Goal: Transaction & Acquisition: Subscribe to service/newsletter

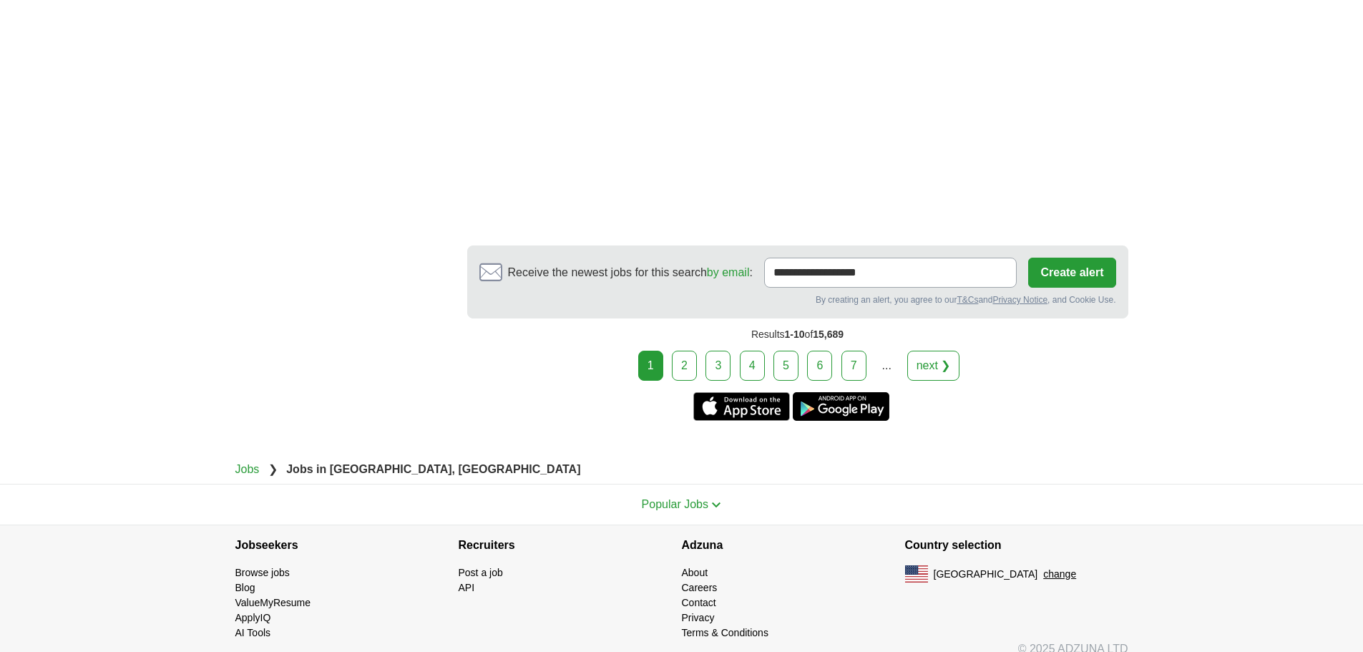
scroll to position [2359, 0]
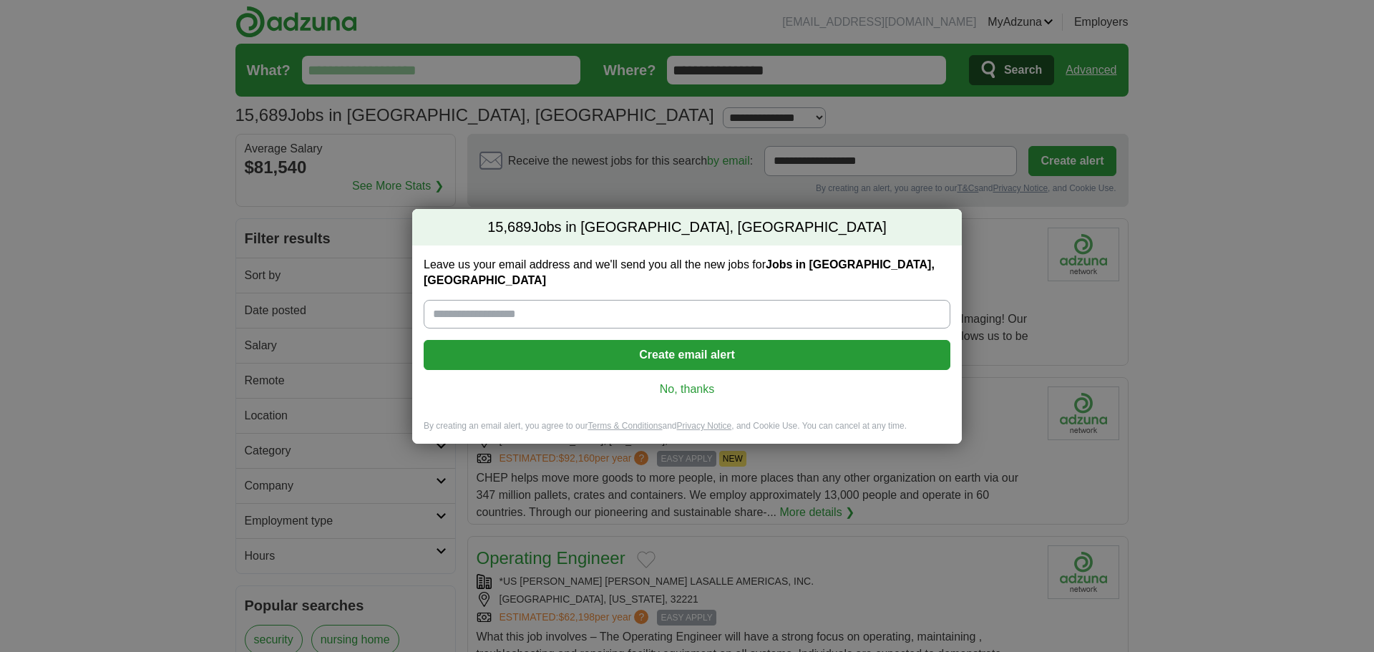
click at [510, 301] on input "Leave us your email address and we'll send you all the new jobs for Jobs in Jac…" at bounding box center [687, 314] width 527 height 29
type input "**********"
click at [750, 348] on button "Create email alert" at bounding box center [687, 355] width 527 height 30
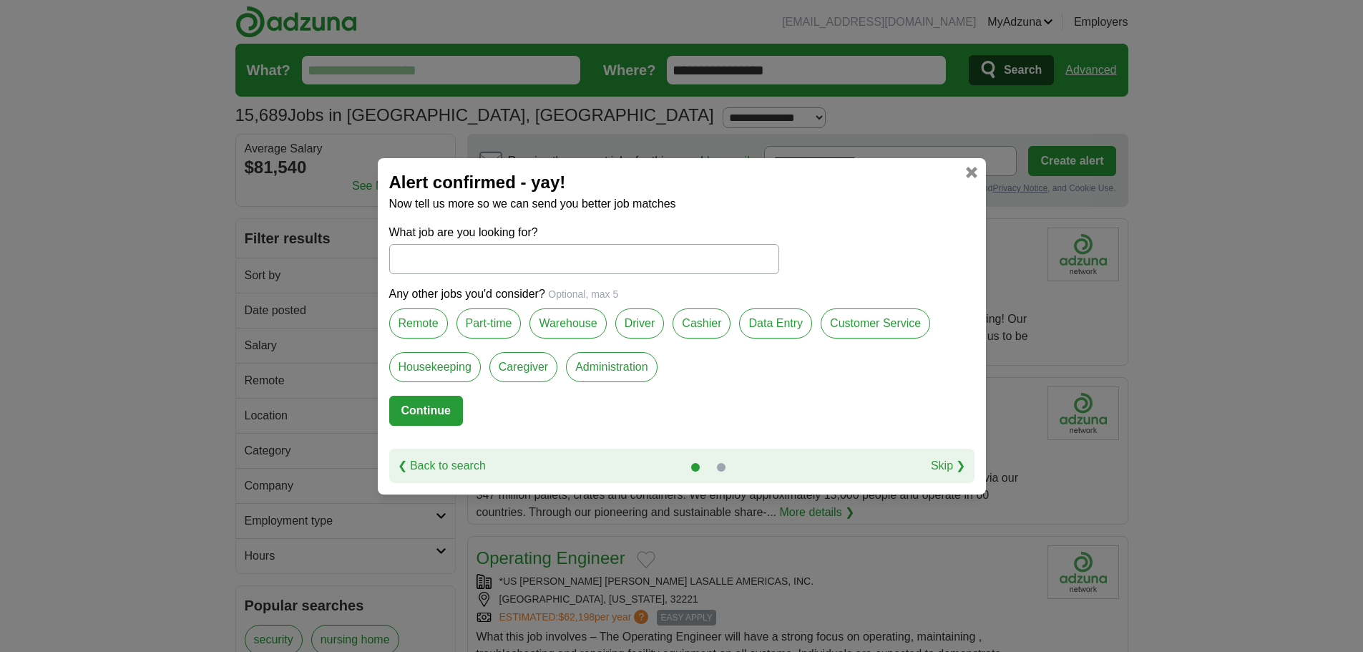
click at [427, 326] on label "Remote" at bounding box center [418, 323] width 59 height 30
click at [496, 326] on label "Part-time" at bounding box center [489, 323] width 65 height 30
click at [890, 323] on label "Customer Service" at bounding box center [876, 323] width 110 height 30
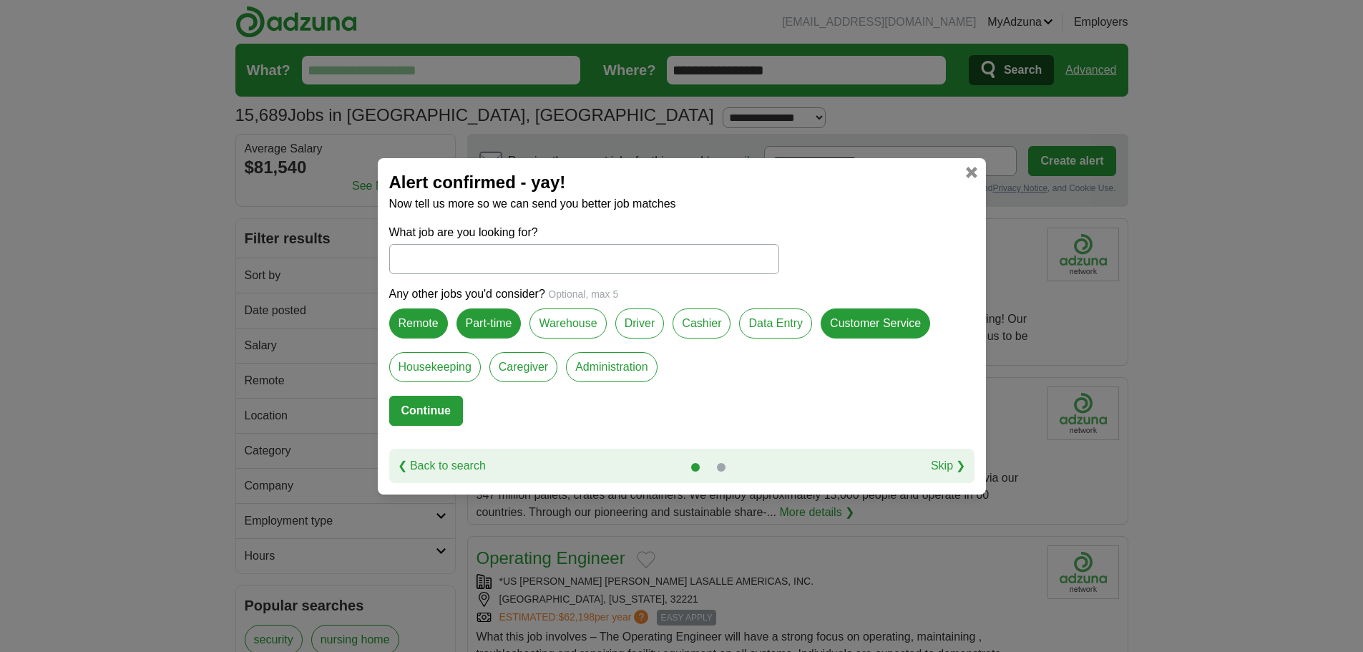
click at [615, 369] on label "Administration" at bounding box center [611, 367] width 91 height 30
click at [777, 327] on label "Data Entry" at bounding box center [775, 323] width 73 height 30
click at [448, 415] on button "Continue" at bounding box center [426, 411] width 74 height 30
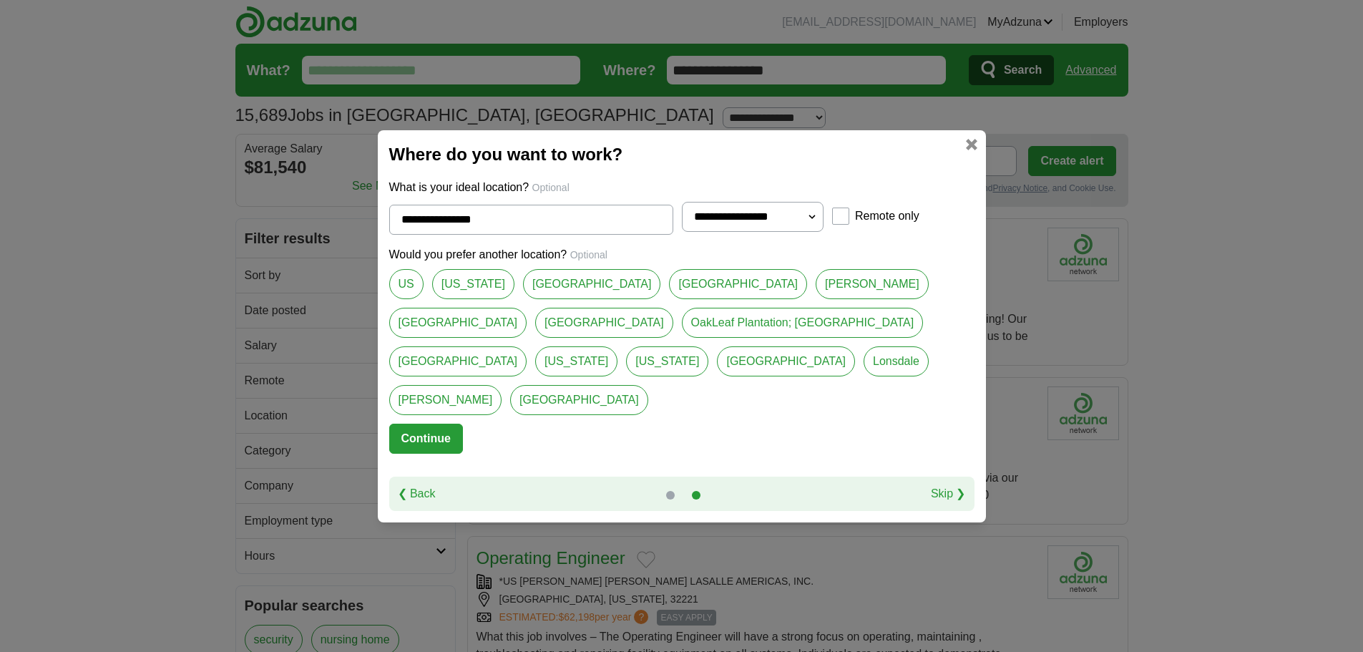
click at [804, 228] on select "**********" at bounding box center [753, 217] width 142 height 30
select select "**"
click at [682, 220] on select "**********" at bounding box center [753, 217] width 142 height 30
click at [424, 425] on button "Continue" at bounding box center [426, 439] width 74 height 30
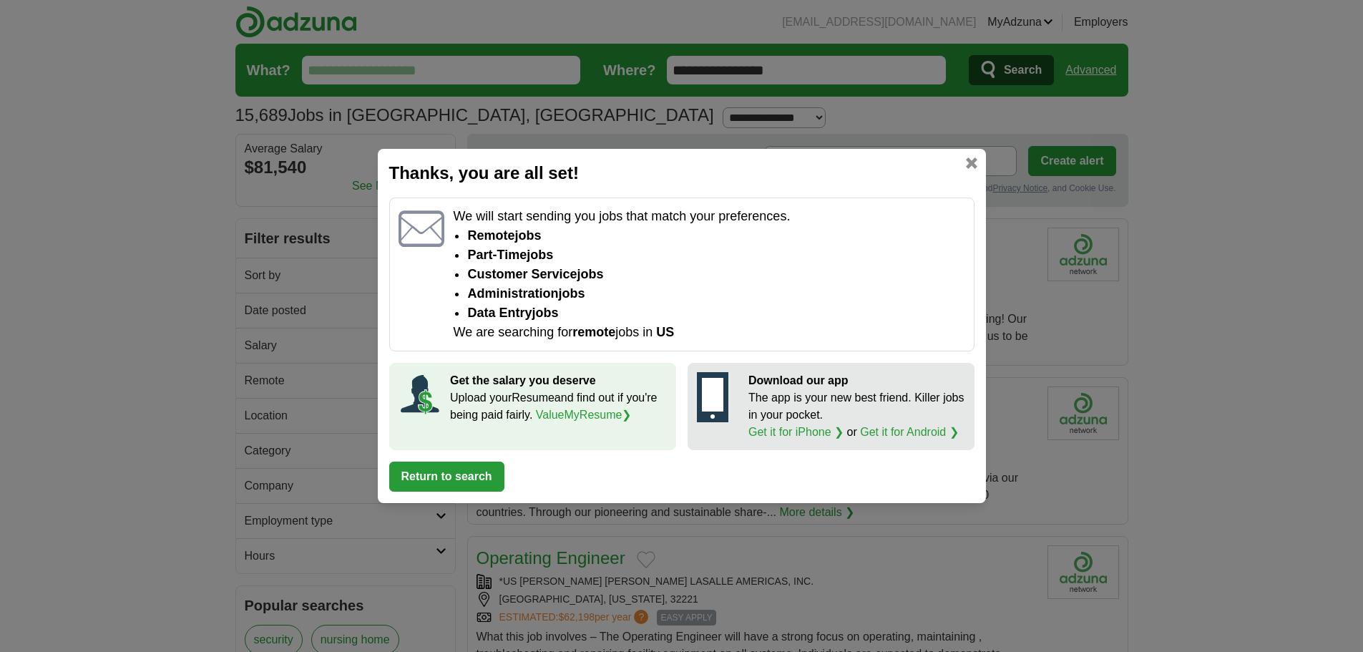
click at [419, 475] on button "Return to search" at bounding box center [446, 477] width 115 height 30
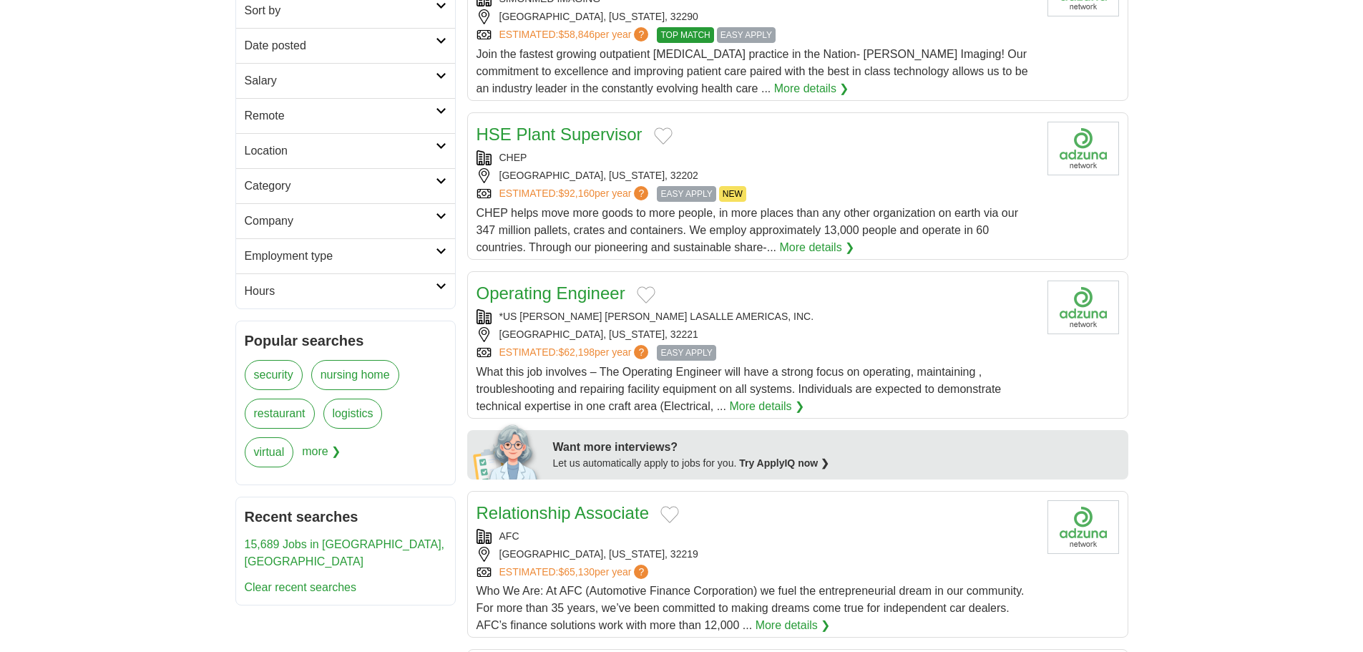
scroll to position [358, 0]
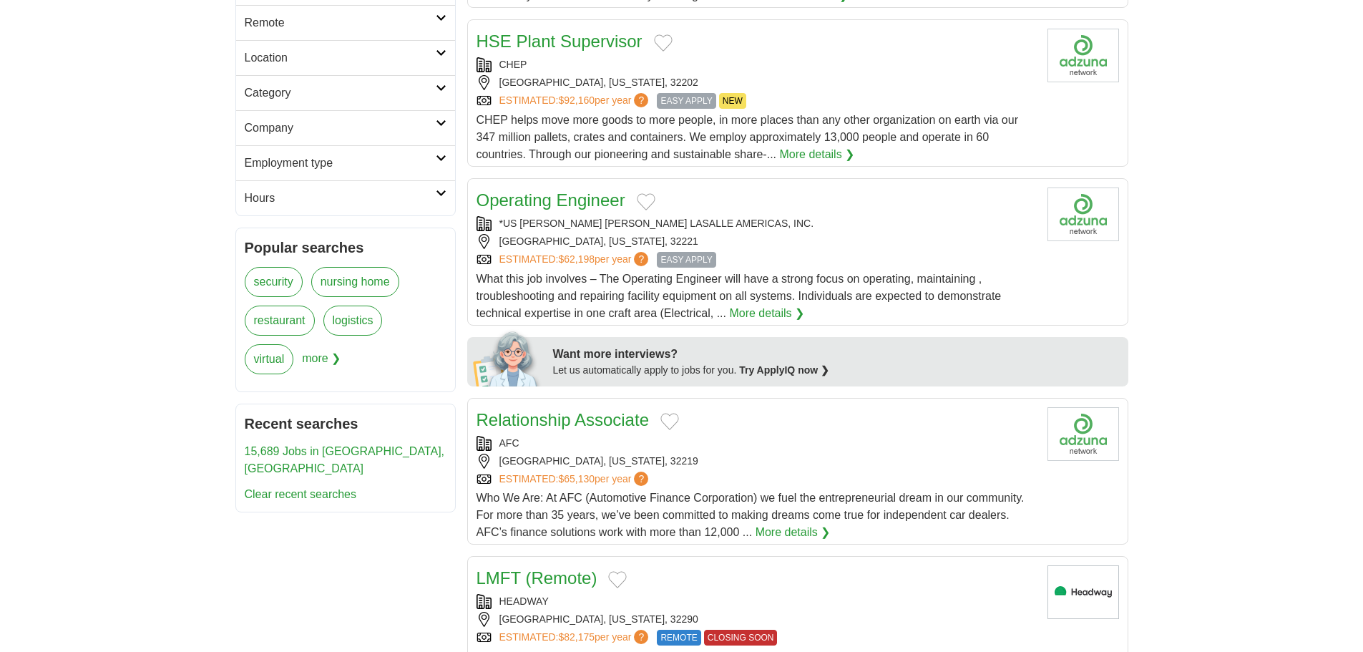
click at [575, 91] on div "CHEP JACKSONVILLE, FLORIDA, 32202 ESTIMATED: $92,160 per year ? EASY APPLY NEW" at bounding box center [757, 83] width 560 height 52
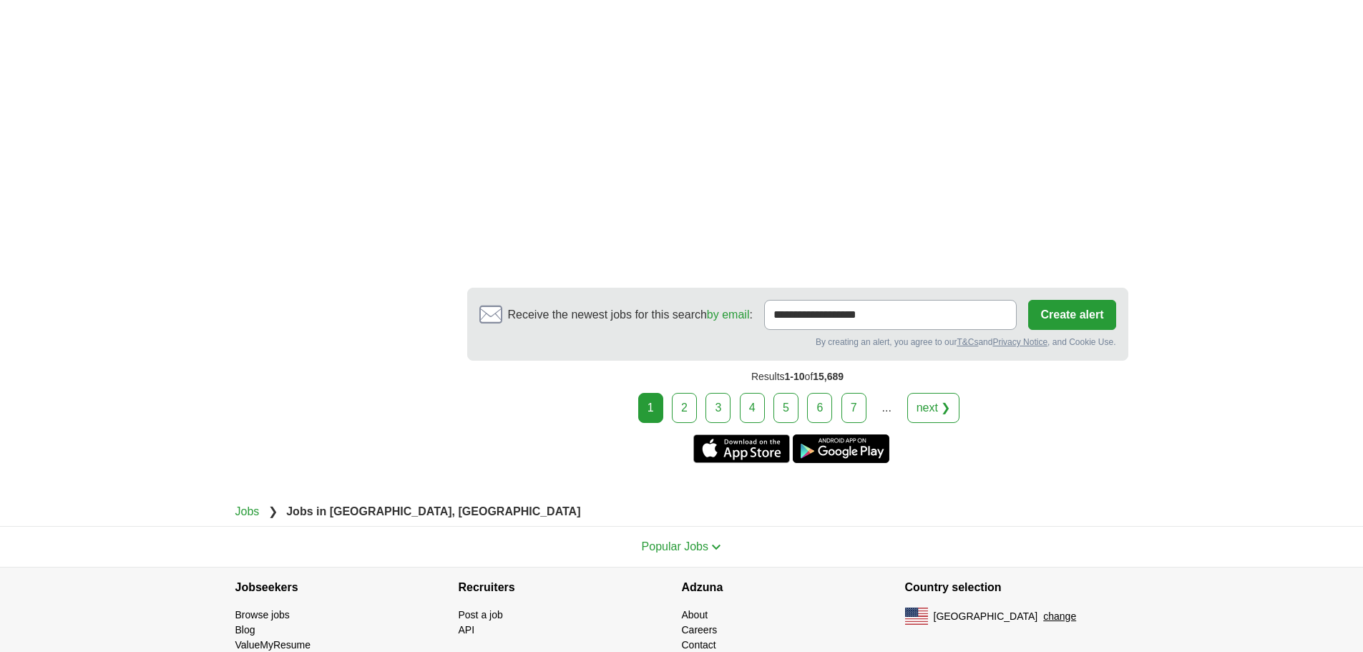
scroll to position [2542, 0]
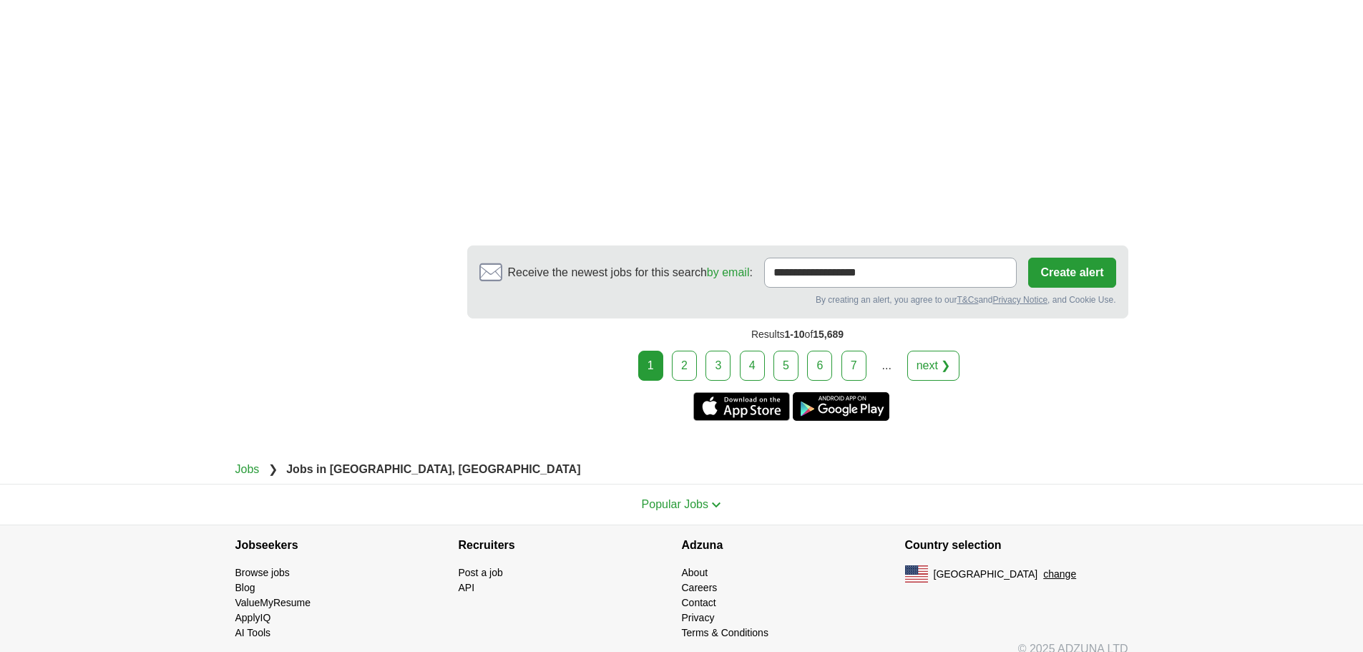
click at [679, 351] on link "2" at bounding box center [684, 366] width 25 height 30
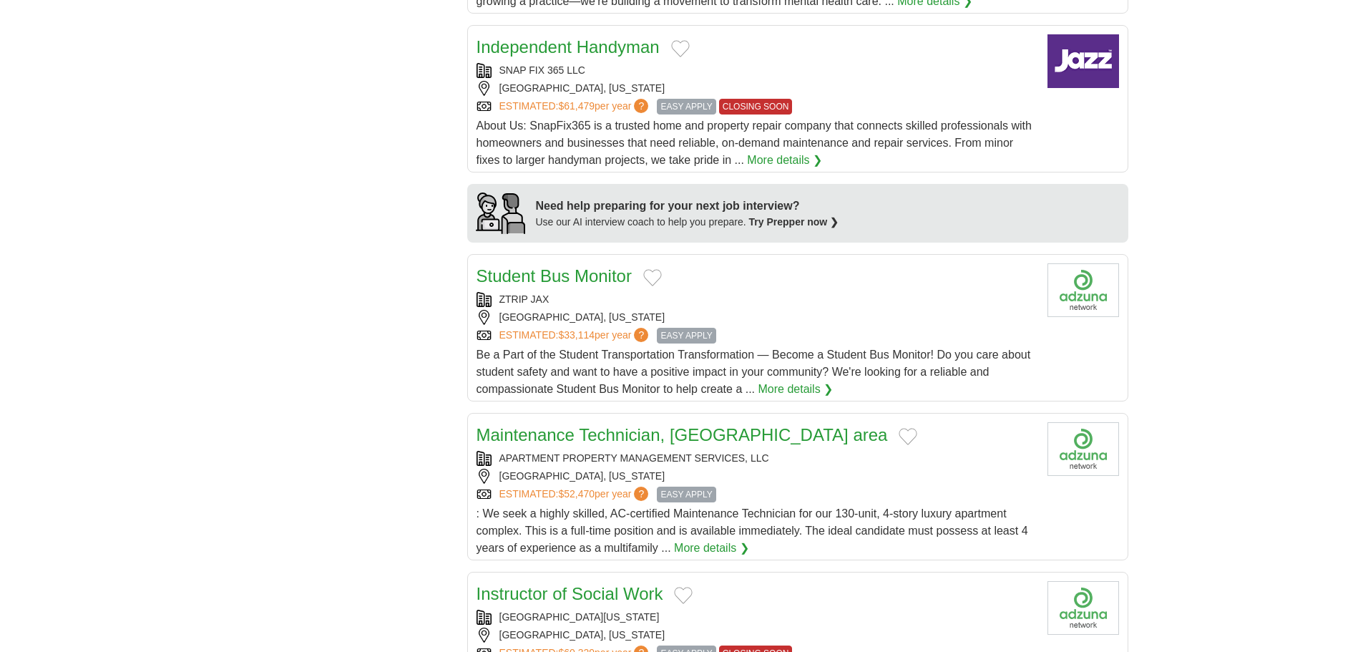
scroll to position [1074, 0]
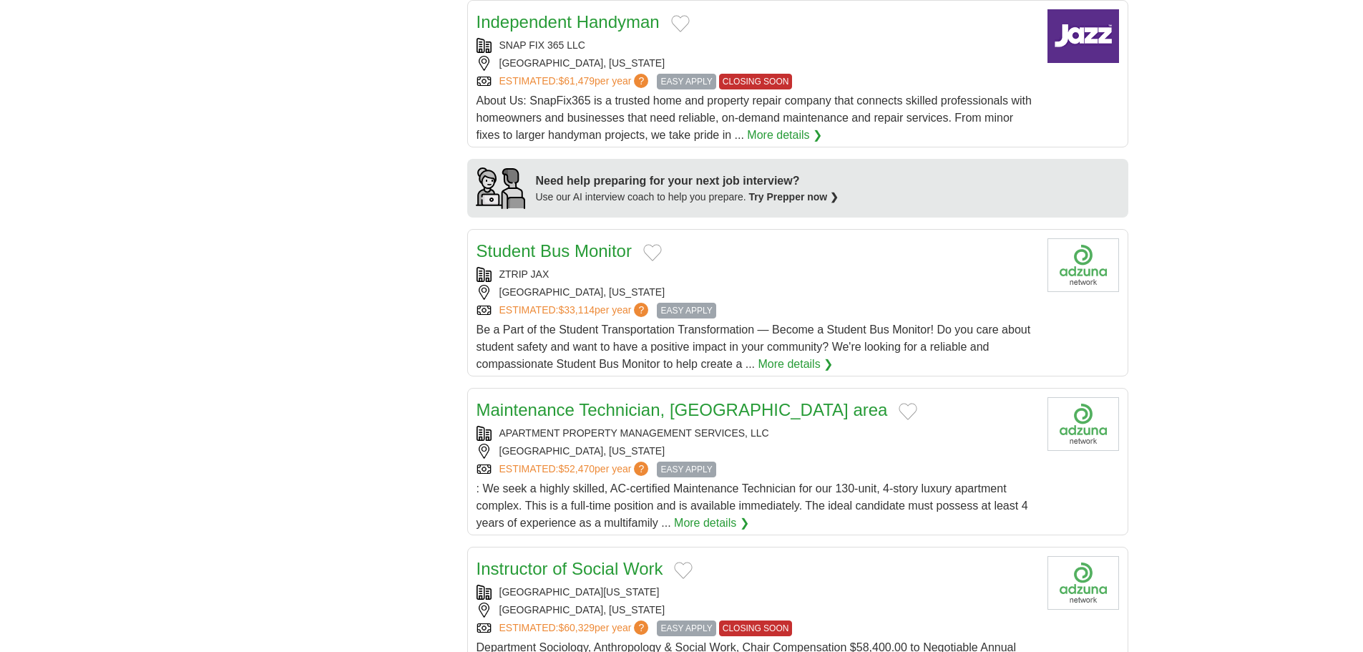
click at [798, 362] on link "More details ❯" at bounding box center [796, 364] width 75 height 17
